Goal: Navigation & Orientation: Find specific page/section

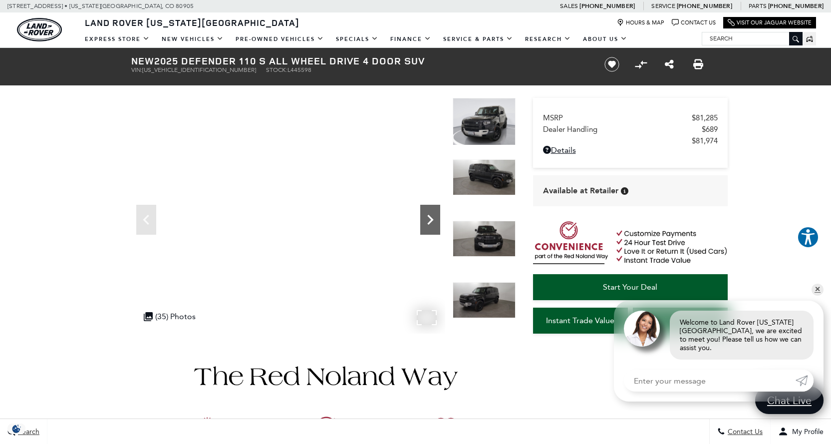
click at [433, 219] on icon "Next" at bounding box center [430, 220] width 6 height 10
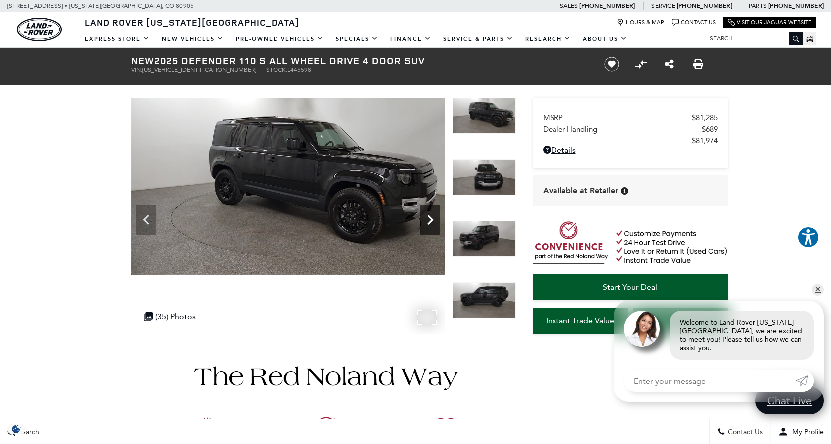
click at [433, 219] on icon "Next" at bounding box center [430, 220] width 6 height 10
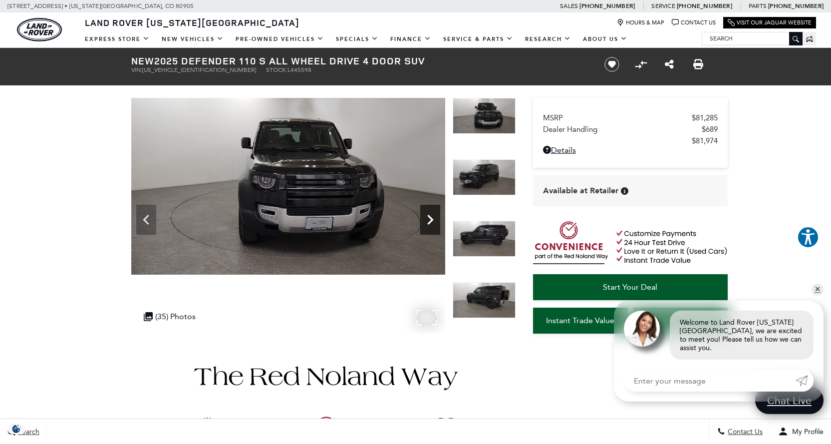
click at [433, 219] on icon "Next" at bounding box center [430, 220] width 6 height 10
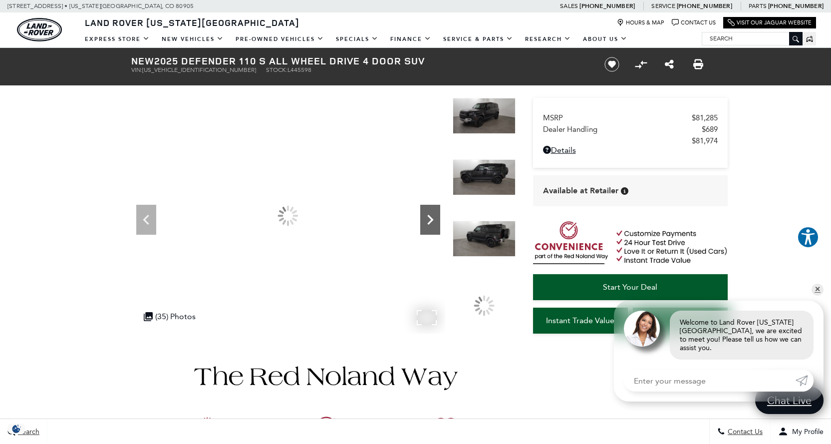
click at [433, 219] on icon "Next" at bounding box center [430, 220] width 6 height 10
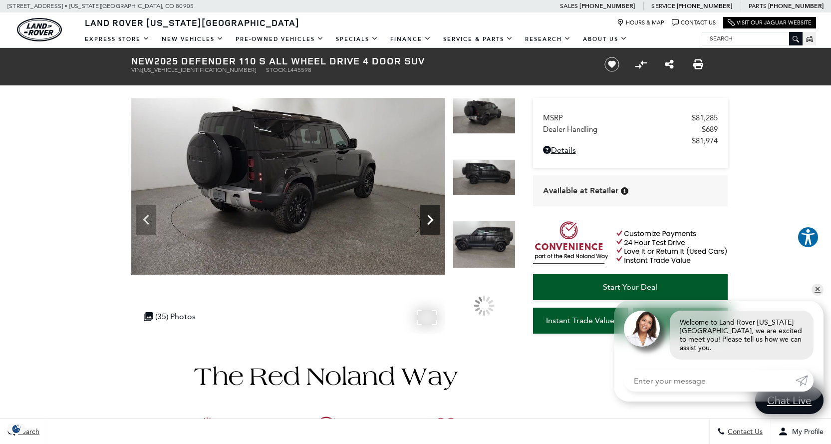
click at [433, 219] on icon "Next" at bounding box center [430, 220] width 6 height 10
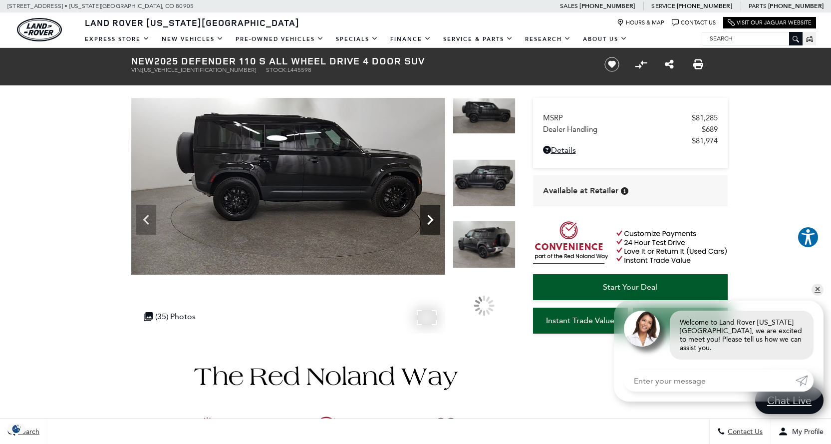
click at [433, 219] on icon "Next" at bounding box center [430, 220] width 6 height 10
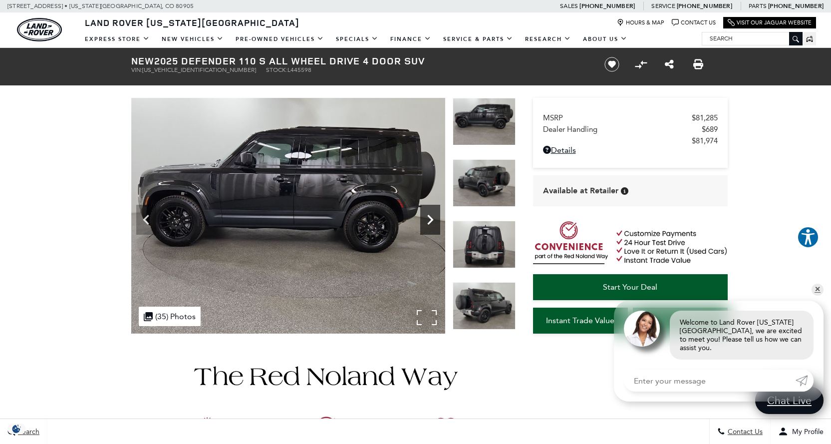
click at [433, 219] on icon "Next" at bounding box center [430, 220] width 6 height 10
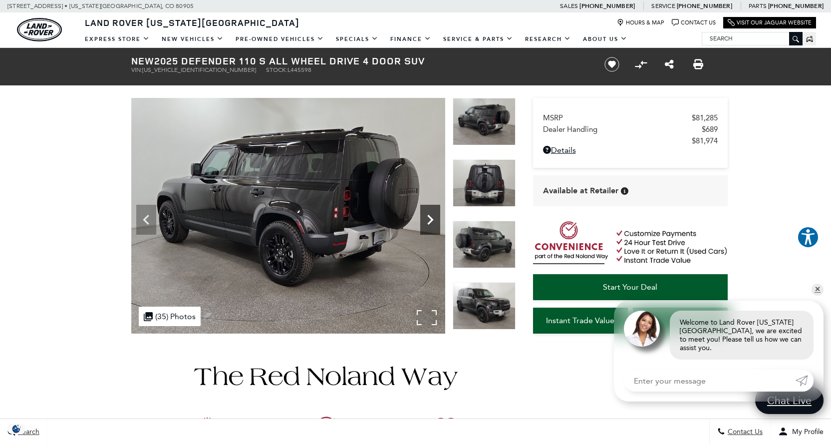
click at [433, 219] on icon "Next" at bounding box center [430, 220] width 6 height 10
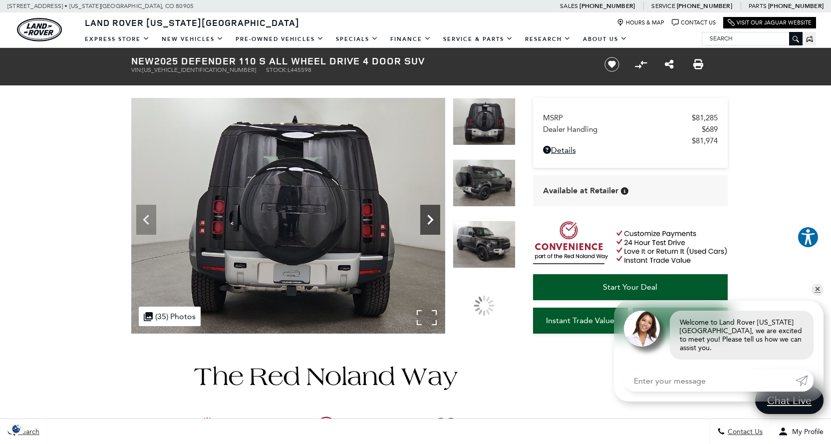
click at [433, 219] on icon "Next" at bounding box center [430, 220] width 6 height 10
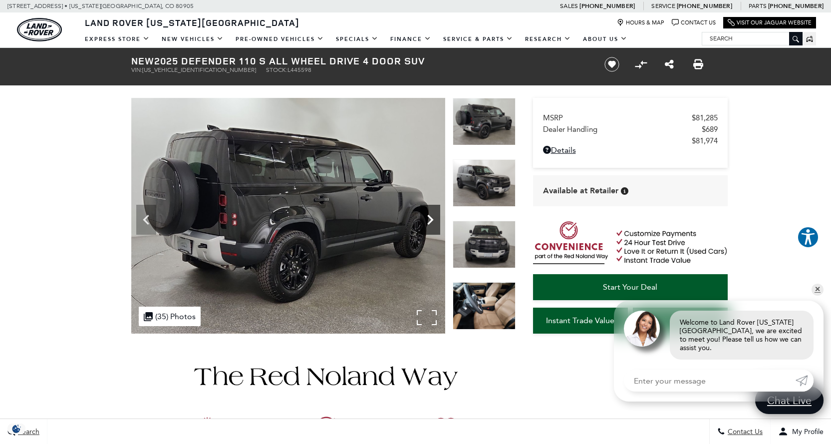
click at [433, 219] on icon "Next" at bounding box center [430, 220] width 6 height 10
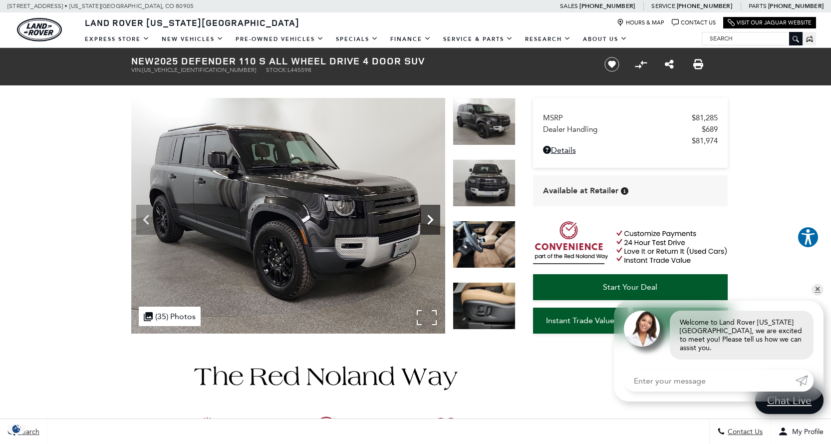
click at [433, 219] on icon "Next" at bounding box center [430, 220] width 6 height 10
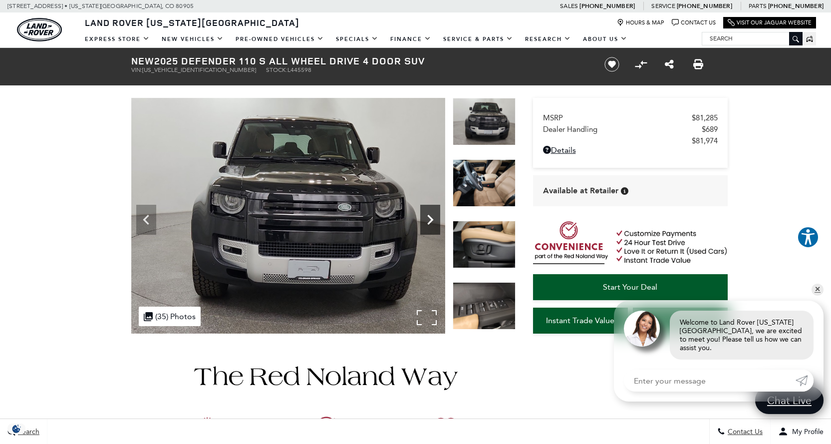
click at [433, 219] on icon "Next" at bounding box center [430, 220] width 6 height 10
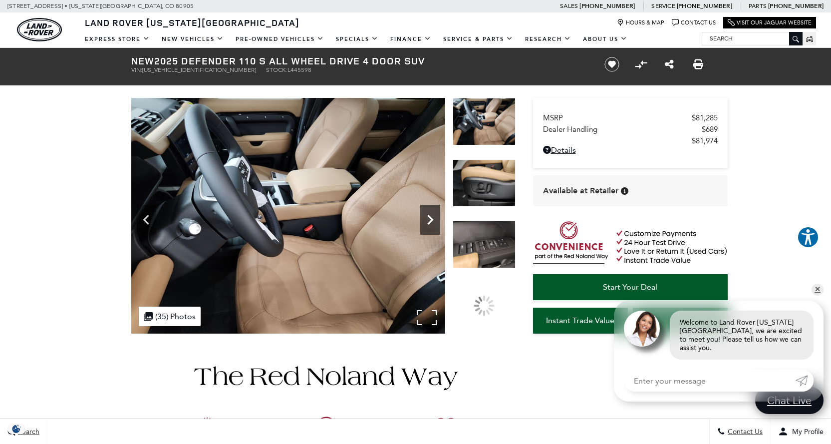
click at [433, 219] on icon "Next" at bounding box center [430, 220] width 6 height 10
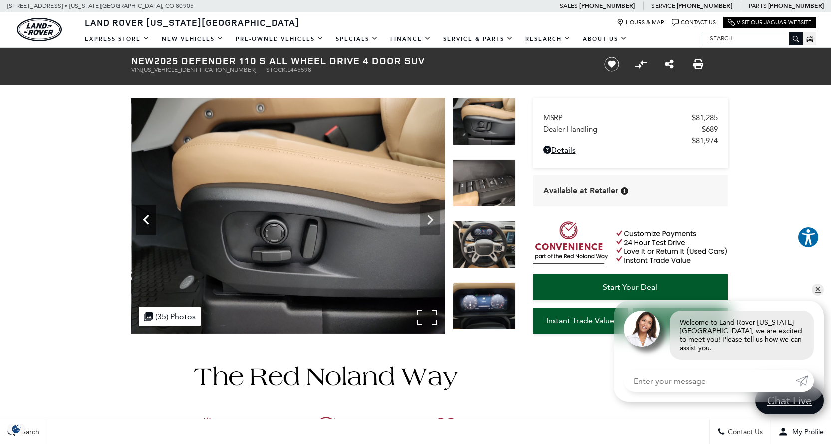
click at [148, 217] on icon "Previous" at bounding box center [146, 220] width 6 height 10
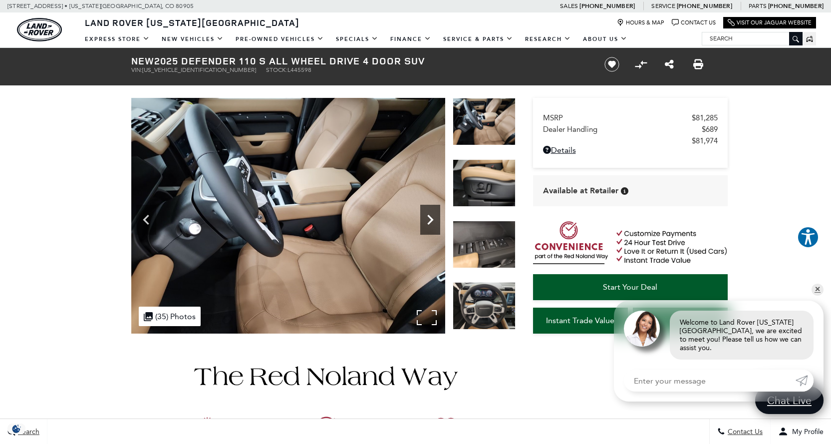
click at [433, 223] on icon "Next" at bounding box center [430, 220] width 20 height 20
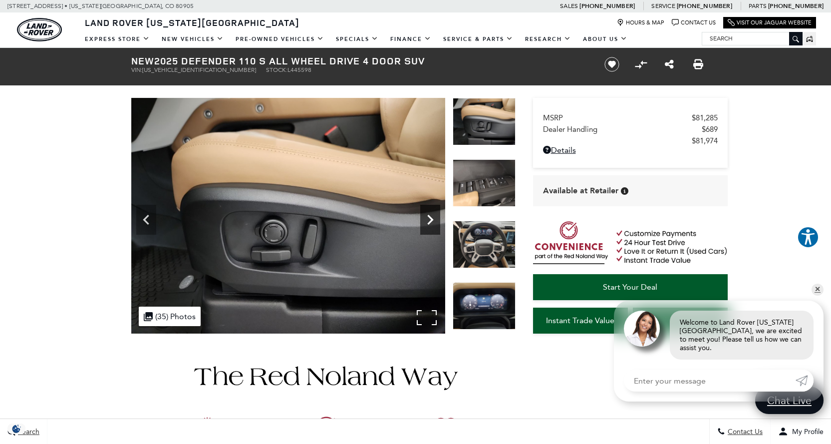
click at [432, 223] on icon "Next" at bounding box center [430, 220] width 20 height 20
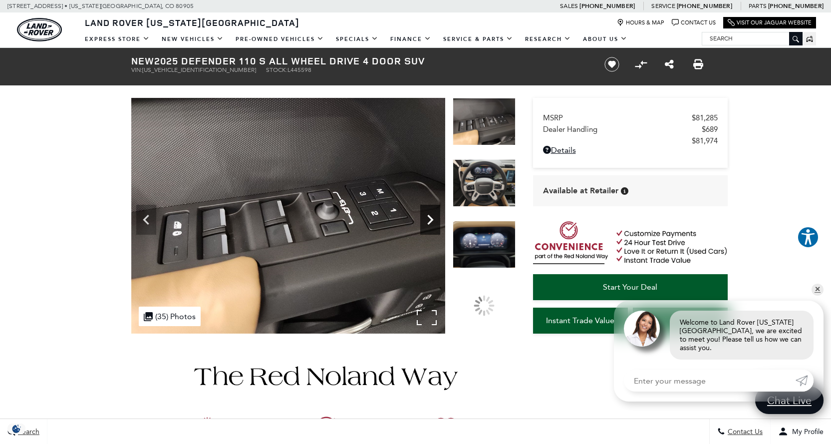
click at [432, 223] on icon "Next" at bounding box center [430, 220] width 20 height 20
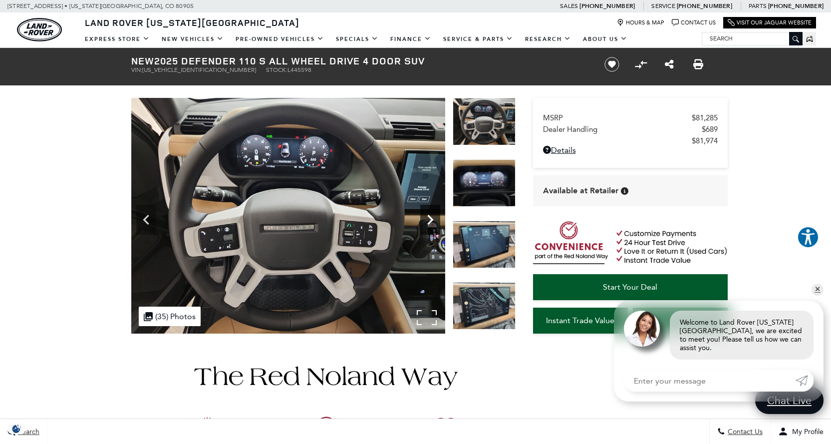
click at [432, 223] on icon "Next" at bounding box center [430, 220] width 20 height 20
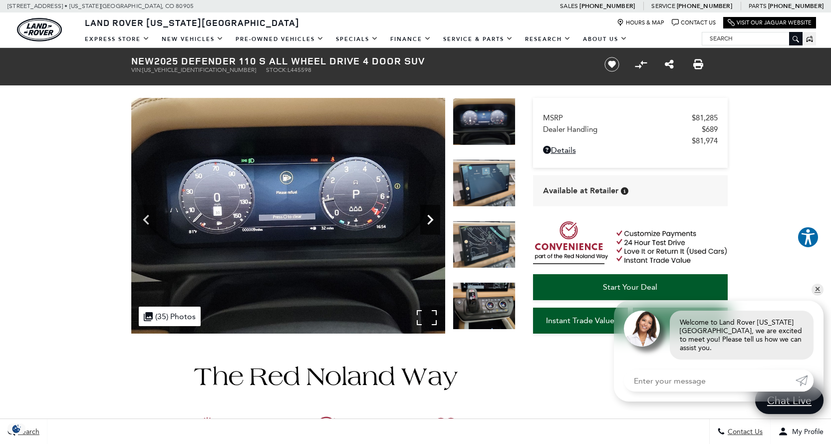
click at [432, 223] on icon "Next" at bounding box center [430, 220] width 20 height 20
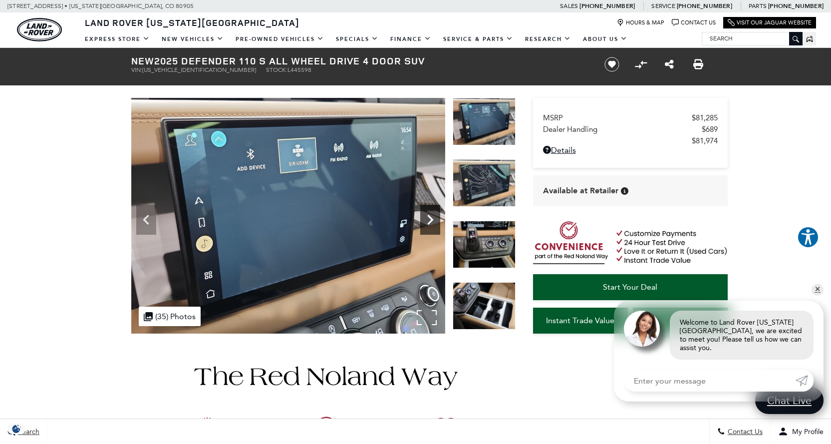
click at [432, 223] on icon "Next" at bounding box center [430, 220] width 20 height 20
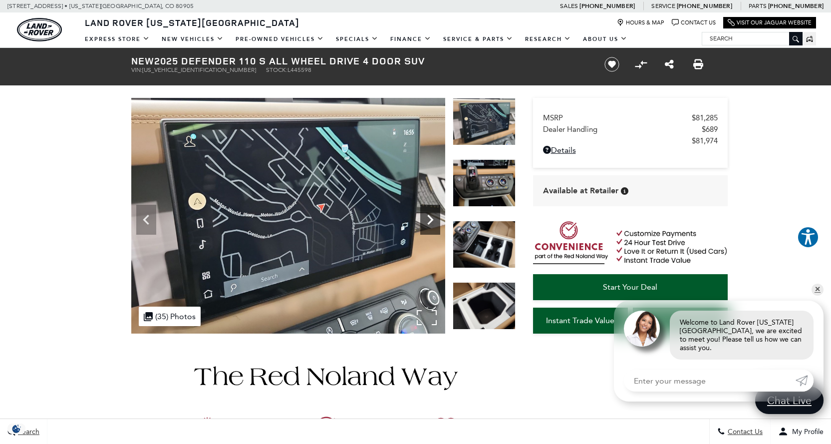
click at [432, 223] on icon "Next" at bounding box center [430, 220] width 20 height 20
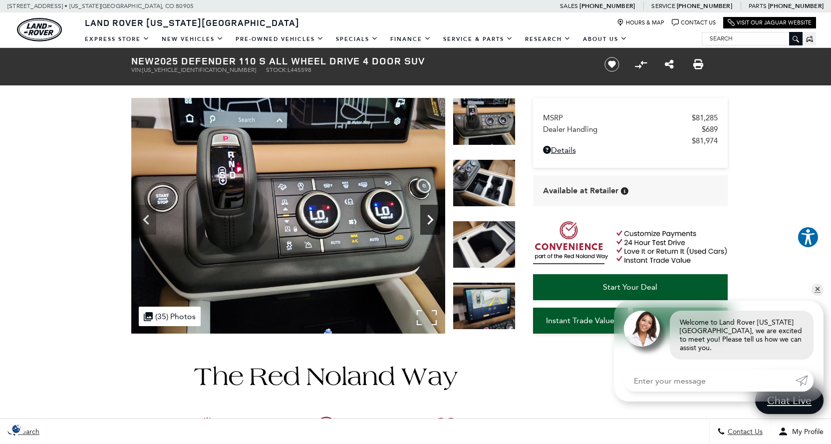
click at [432, 223] on icon "Next" at bounding box center [430, 220] width 20 height 20
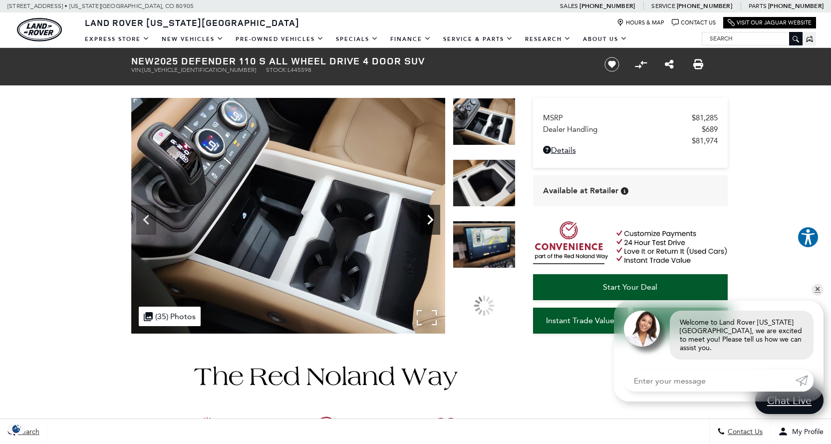
click at [432, 223] on icon "Next" at bounding box center [430, 220] width 20 height 20
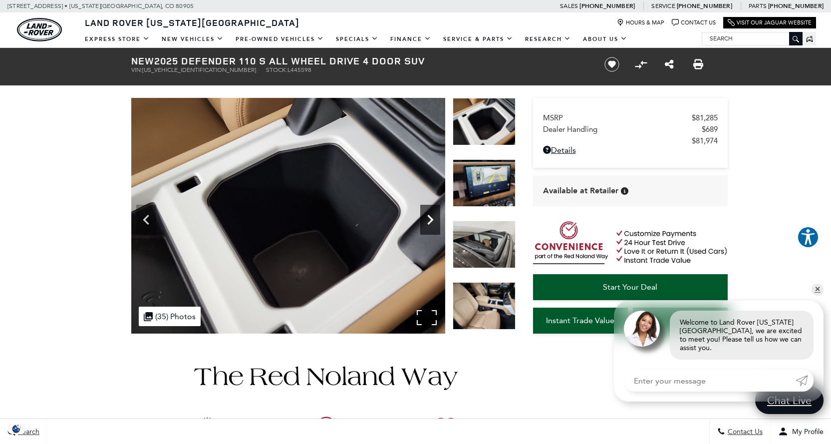
click at [432, 223] on icon "Next" at bounding box center [430, 220] width 20 height 20
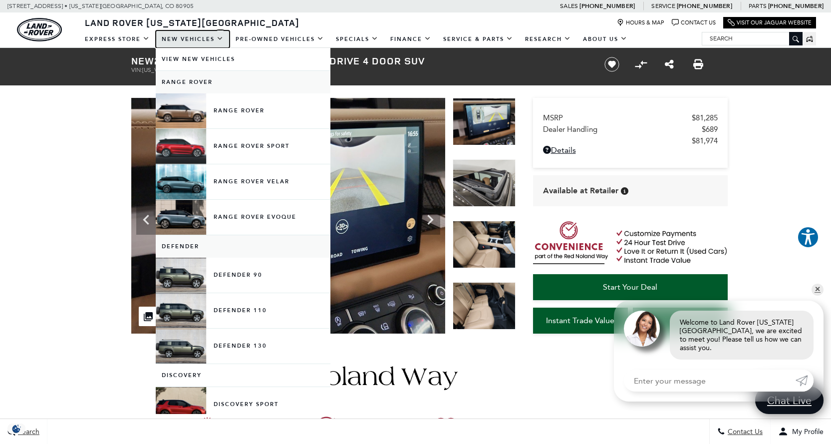
click at [178, 36] on link "New Vehicles" at bounding box center [193, 38] width 74 height 17
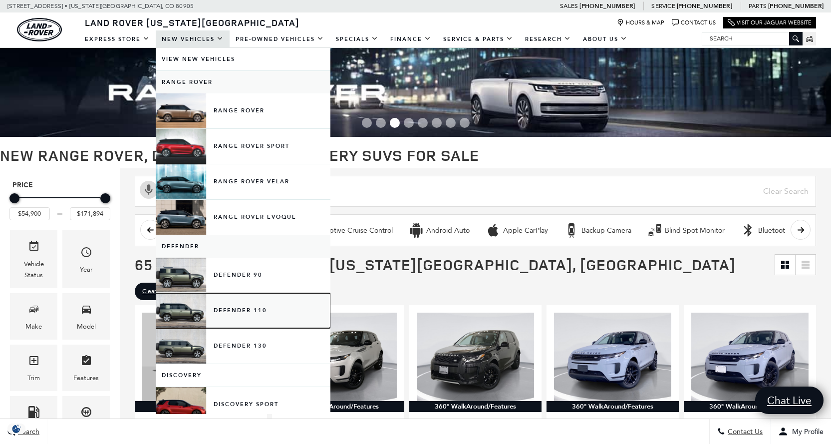
click at [223, 310] on link "Defender 110" at bounding box center [243, 310] width 175 height 35
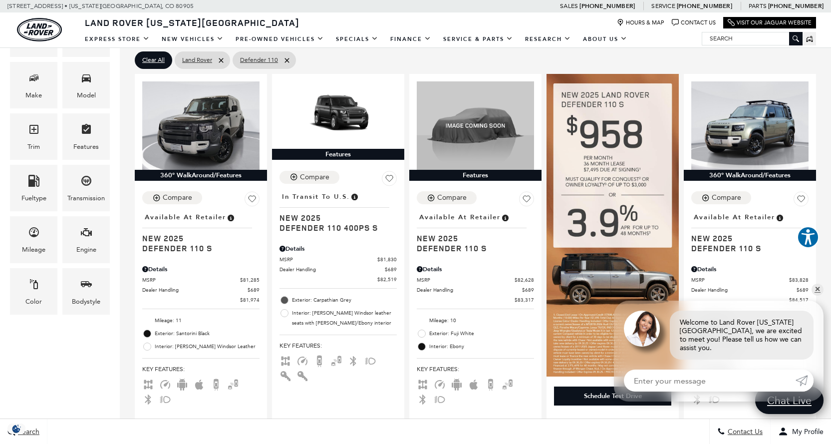
scroll to position [250, 0]
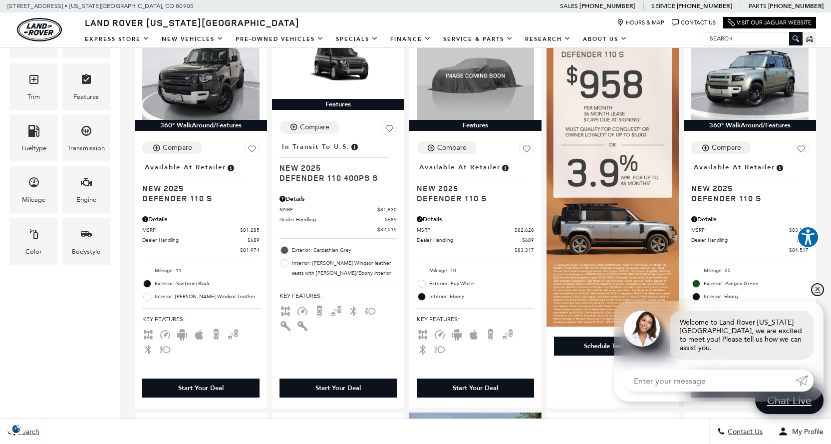
click at [818, 296] on link "✕" at bounding box center [818, 290] width 12 height 12
